Goal: Information Seeking & Learning: Learn about a topic

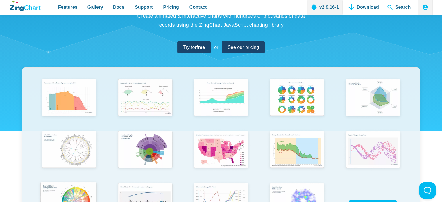
scroll to position [65, 0]
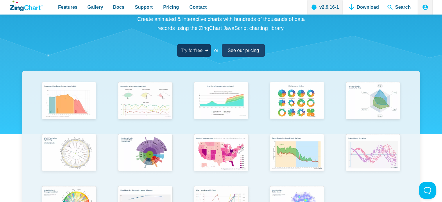
click at [194, 50] on strong "free" at bounding box center [198, 50] width 8 height 5
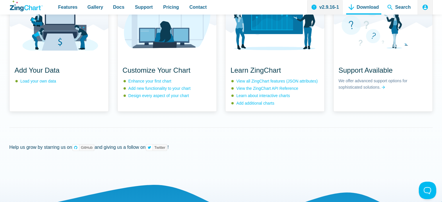
scroll to position [588, 0]
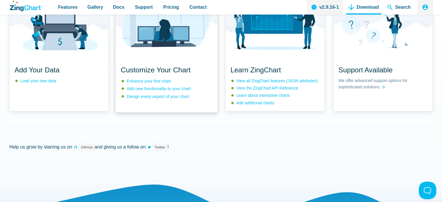
click at [161, 59] on div "App Content" at bounding box center [166, 27] width 102 height 63
click at [168, 47] on img "App Content" at bounding box center [166, 21] width 102 height 51
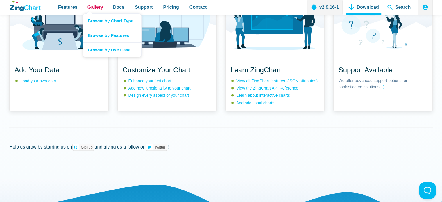
click at [92, 9] on span "Gallery" at bounding box center [95, 7] width 16 height 8
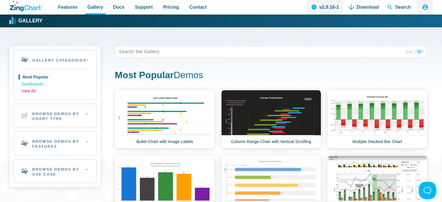
click at [33, 93] on link "View All" at bounding box center [54, 91] width 67 height 7
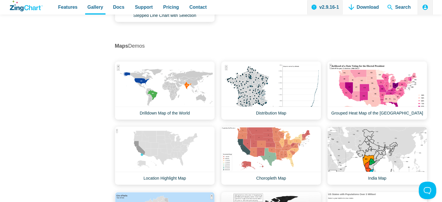
scroll to position [4858, 0]
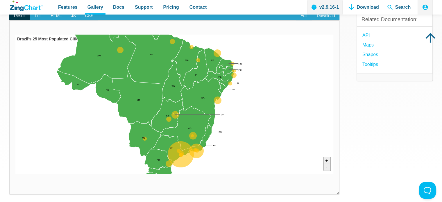
scroll to position [64, 0]
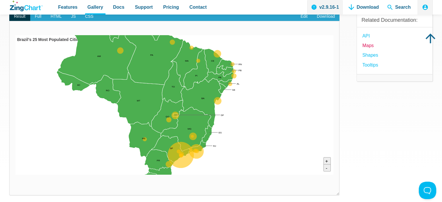
click at [371, 46] on link "Maps" at bounding box center [367, 46] width 11 height 8
